Goal: Communication & Community: Connect with others

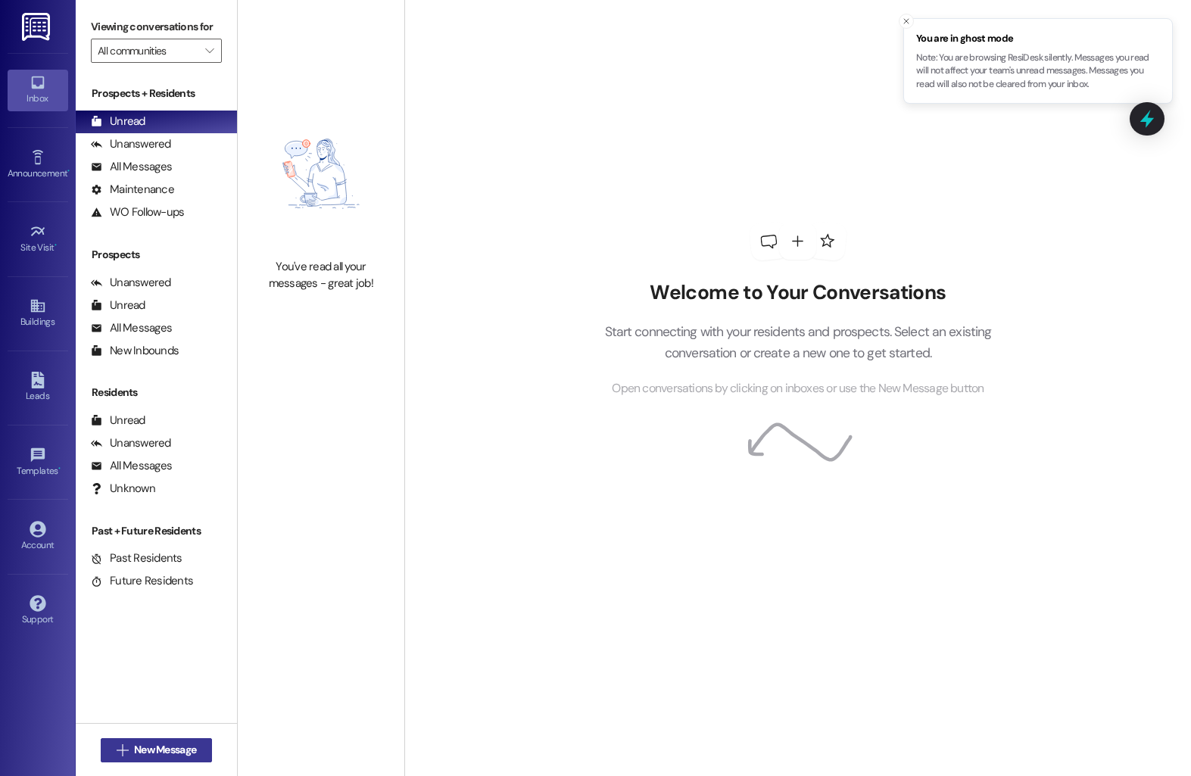
click at [131, 749] on span "New Message" at bounding box center [165, 750] width 68 height 16
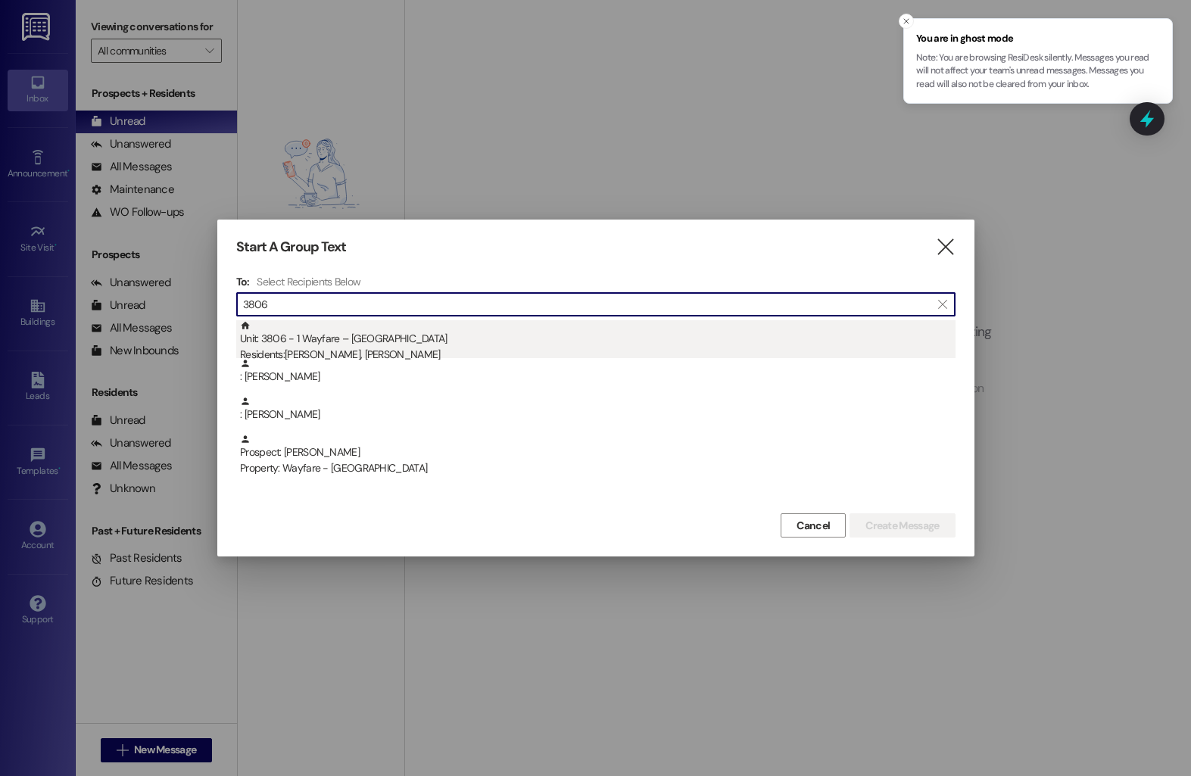
type input "3806"
click at [375, 354] on div "Residents: [PERSON_NAME], [PERSON_NAME]" at bounding box center [598, 355] width 716 height 16
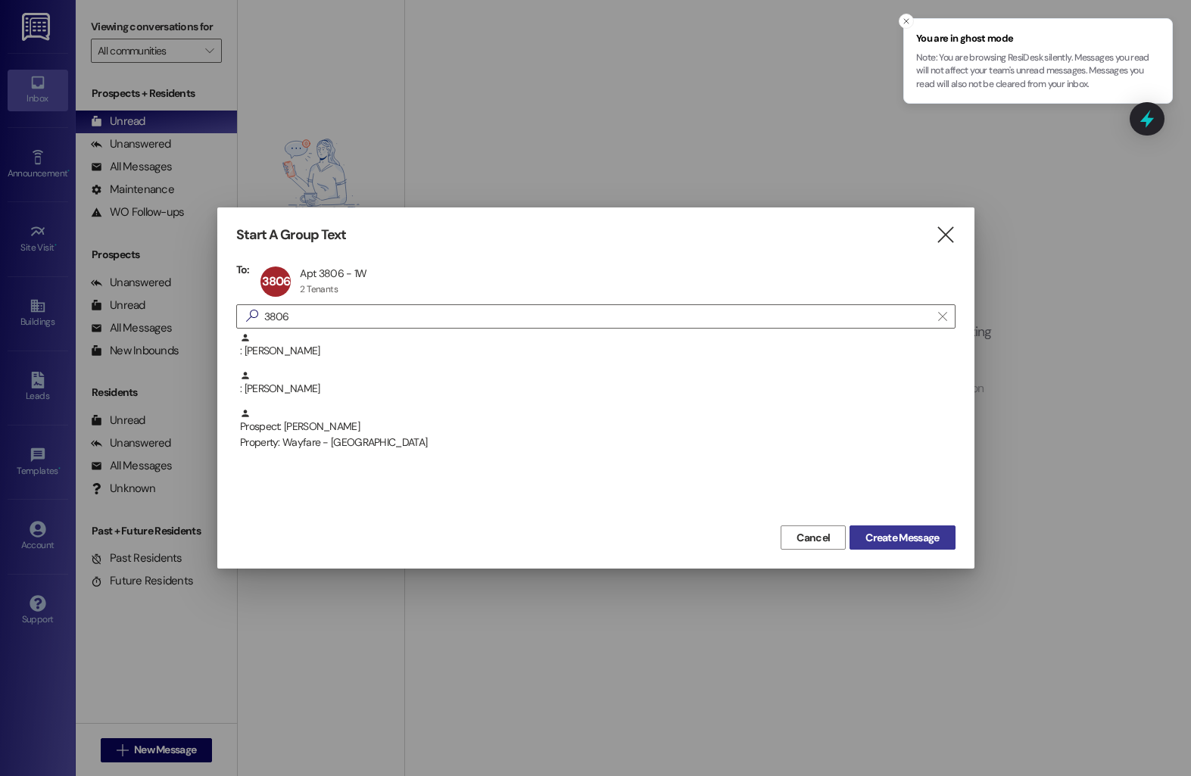
click at [865, 538] on span "Create Message" at bounding box center [901, 538] width 73 height 16
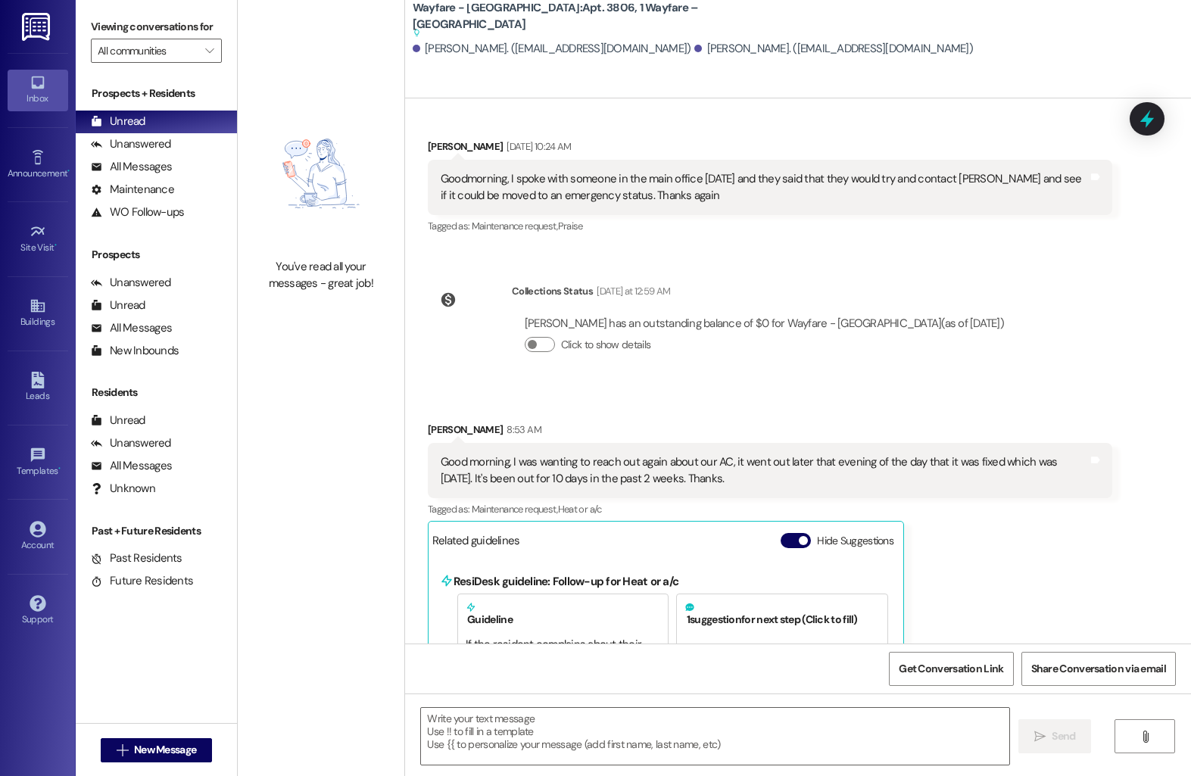
scroll to position [5259, 0]
